Goal: Information Seeking & Learning: Learn about a topic

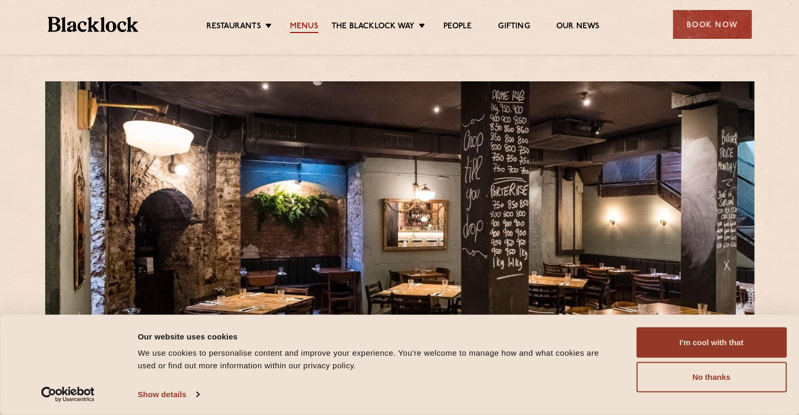
click at [311, 22] on link "Menus" at bounding box center [304, 28] width 28 height 12
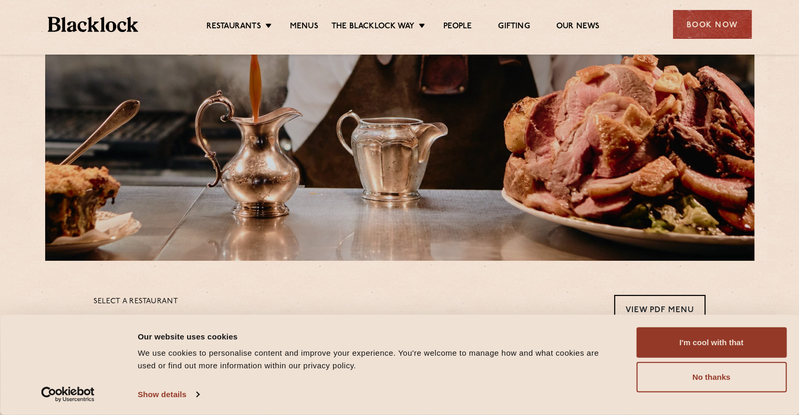
scroll to position [263, 0]
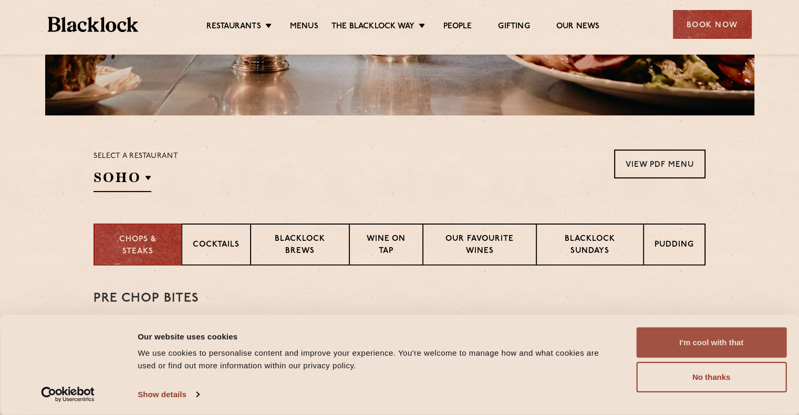
drag, startPoint x: 717, startPoint y: 341, endPoint x: 708, endPoint y: 340, distance: 9.0
click at [716, 341] on button "I'm cool with that" at bounding box center [711, 343] width 150 height 30
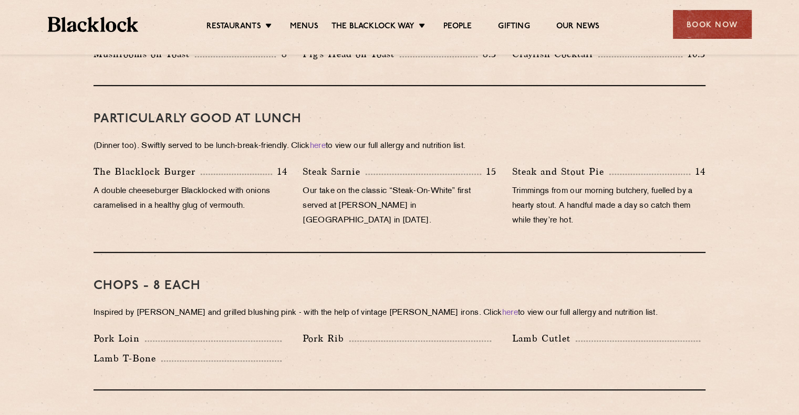
scroll to position [654, 0]
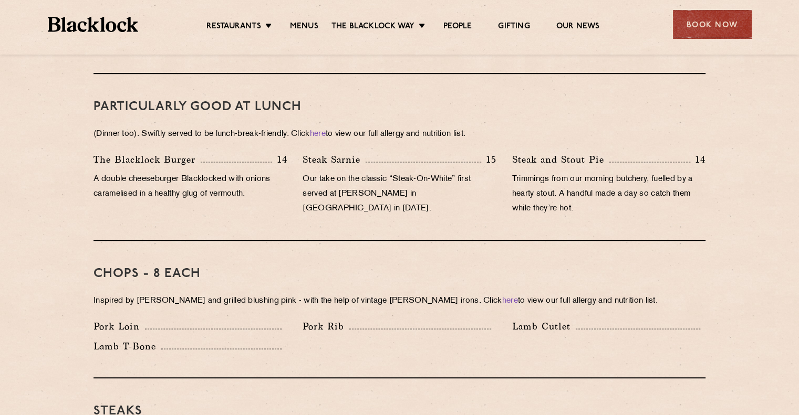
click at [283, 153] on div "The Blacklock Burger 14 A double cheeseburger Blacklocked with onions caramelis…" at bounding box center [190, 186] width 209 height 69
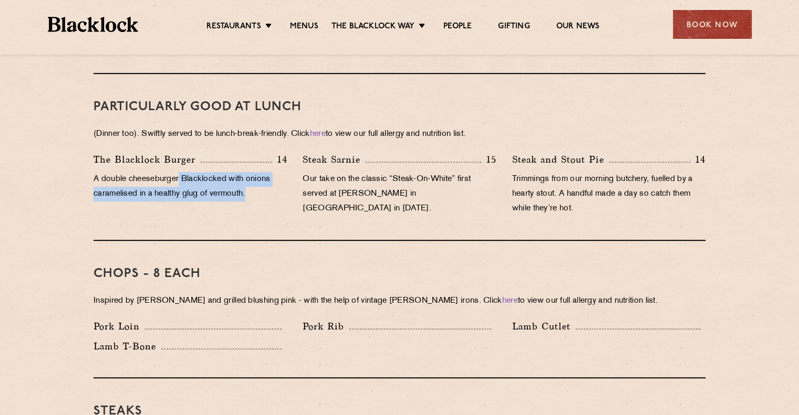
drag, startPoint x: 284, startPoint y: 187, endPoint x: 181, endPoint y: 168, distance: 104.6
click at [181, 168] on div "The Blacklock Burger 14 A double cheeseburger Blacklocked with onions caramelis…" at bounding box center [190, 186] width 209 height 69
click at [235, 189] on div "The Blacklock Burger 14 A double cheeseburger Blacklocked with onions caramelis…" at bounding box center [190, 186] width 209 height 69
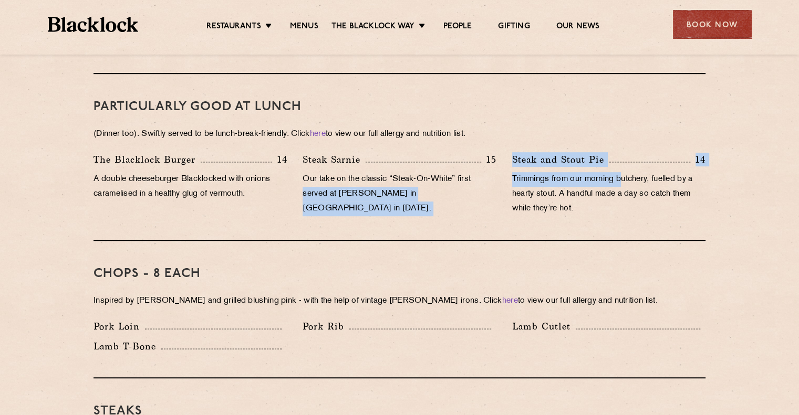
drag, startPoint x: 501, startPoint y: 157, endPoint x: 622, endPoint y: 168, distance: 121.3
click at [622, 168] on div "The Blacklock Burger 14 A double cheeseburger Blacklocked with onions caramelis…" at bounding box center [400, 186] width 628 height 69
click at [623, 172] on p "Trimmings from our morning butchery, fuelled by a hearty stout. A handful made …" at bounding box center [608, 194] width 193 height 44
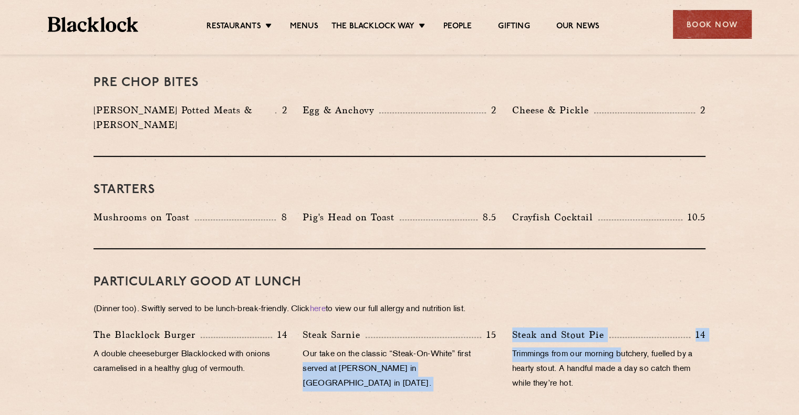
scroll to position [496, 0]
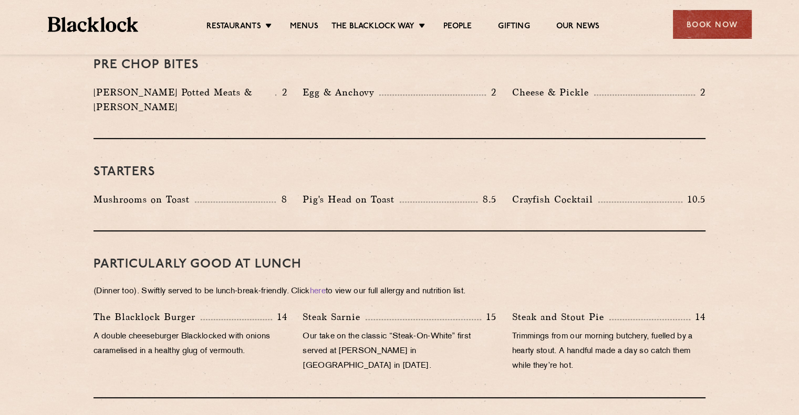
click at [266, 310] on div "The Blacklock Burger 14" at bounding box center [189, 317] width 193 height 15
drag, startPoint x: 302, startPoint y: 319, endPoint x: 335, endPoint y: 320, distance: 33.1
click at [335, 320] on div "Steak Sarnie 15 Our take on the classic “Steak-On-White” first served at Louis’…" at bounding box center [399, 344] width 209 height 69
click at [348, 330] on p "Our take on the classic “Steak-On-White” first served at Louis’ Lunch in New Ha…" at bounding box center [398, 352] width 193 height 44
drag, startPoint x: 360, startPoint y: 300, endPoint x: 302, endPoint y: 300, distance: 57.2
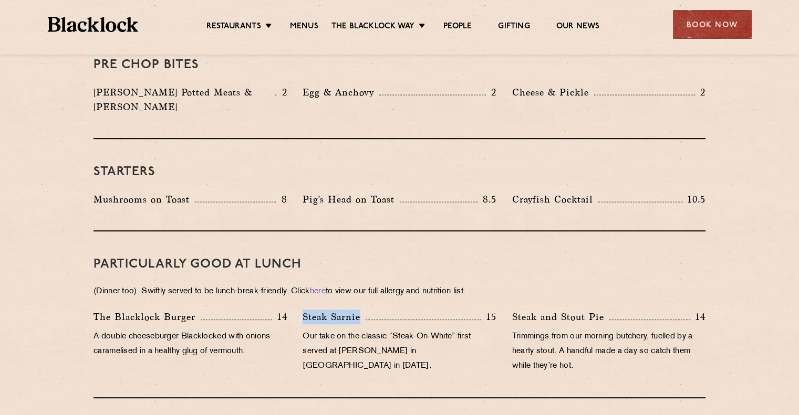
click at [302, 310] on p "Steak Sarnie" at bounding box center [333, 317] width 63 height 15
click at [237, 331] on p "A double cheeseburger Blacklocked with onions caramelised in a healthy glug of …" at bounding box center [189, 344] width 193 height 29
click at [269, 339] on p "A double cheeseburger Blacklocked with onions caramelised in a healthy glug of …" at bounding box center [189, 344] width 193 height 29
click at [697, 23] on div "Book Now" at bounding box center [712, 24] width 79 height 29
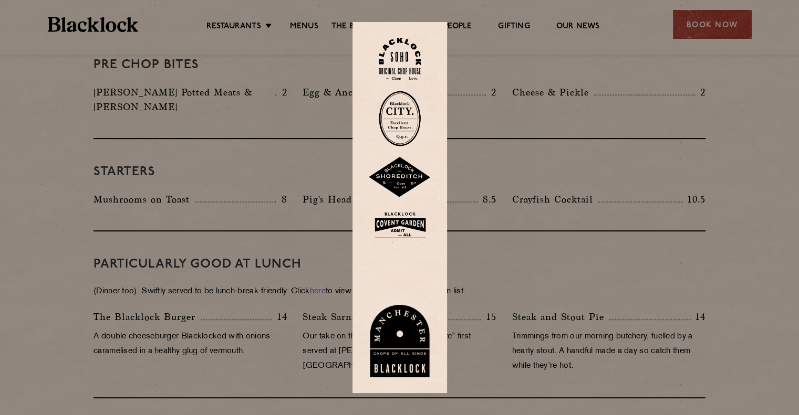
click at [529, 226] on div at bounding box center [399, 207] width 799 height 415
